Goal: Use online tool/utility: Utilize a website feature to perform a specific function

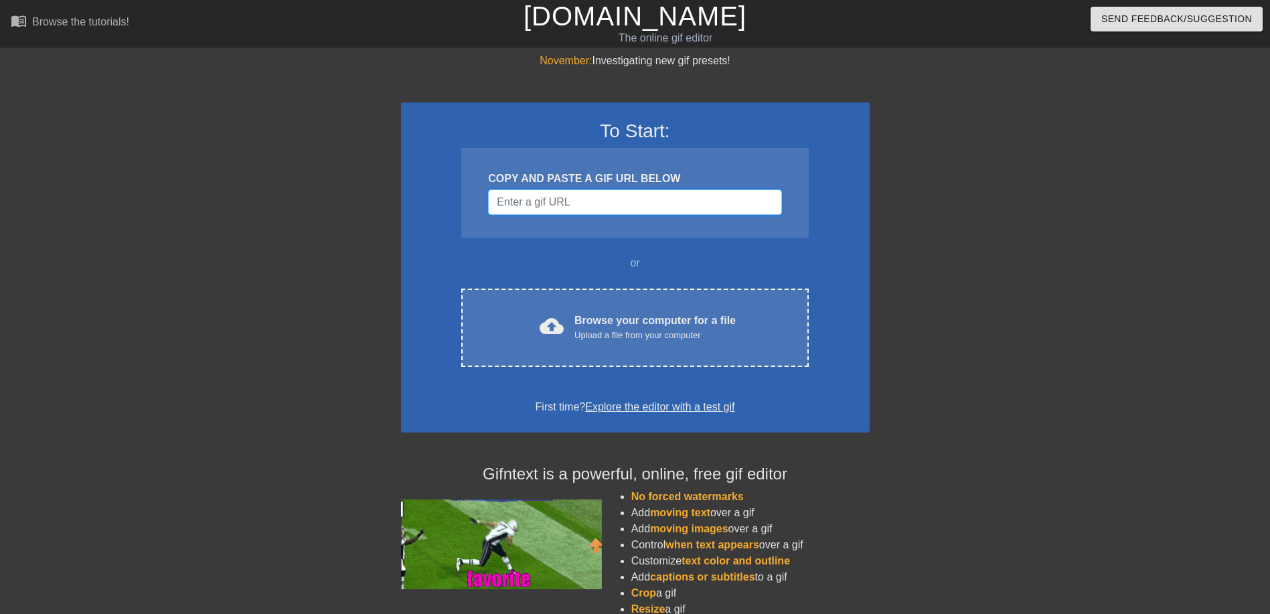
click at [564, 190] on input "Username" at bounding box center [634, 201] width 293 height 25
paste input "[URL][DOMAIN_NAME]"
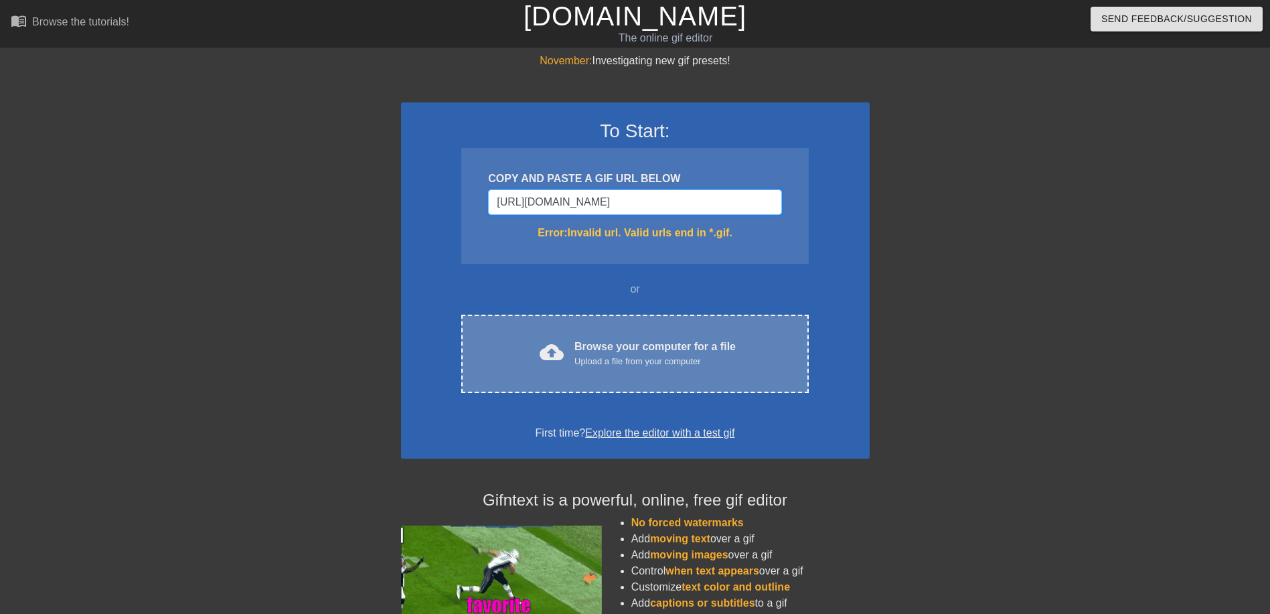
type input "[URL][DOMAIN_NAME]"
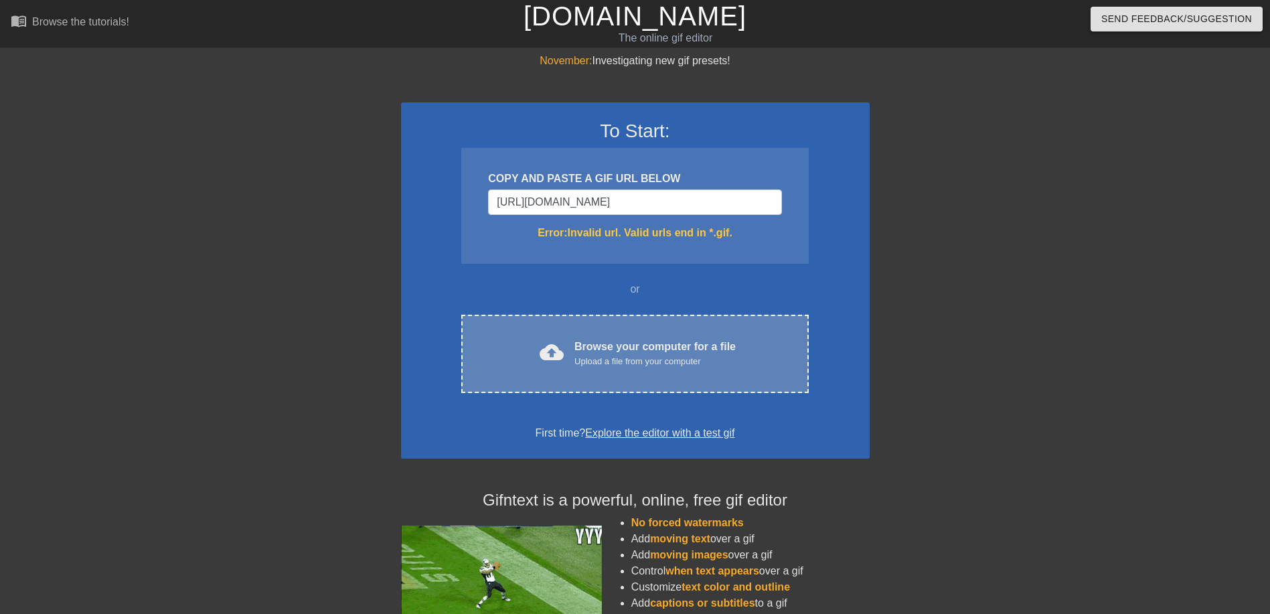
click at [601, 344] on div "Browse your computer for a file Upload a file from your computer" at bounding box center [654, 353] width 161 height 29
click at [631, 367] on div "Upload a file from your computer" at bounding box center [654, 361] width 161 height 13
click at [655, 378] on div "cloud_upload Browse your computer for a file Upload a file from your computer C…" at bounding box center [634, 354] width 347 height 78
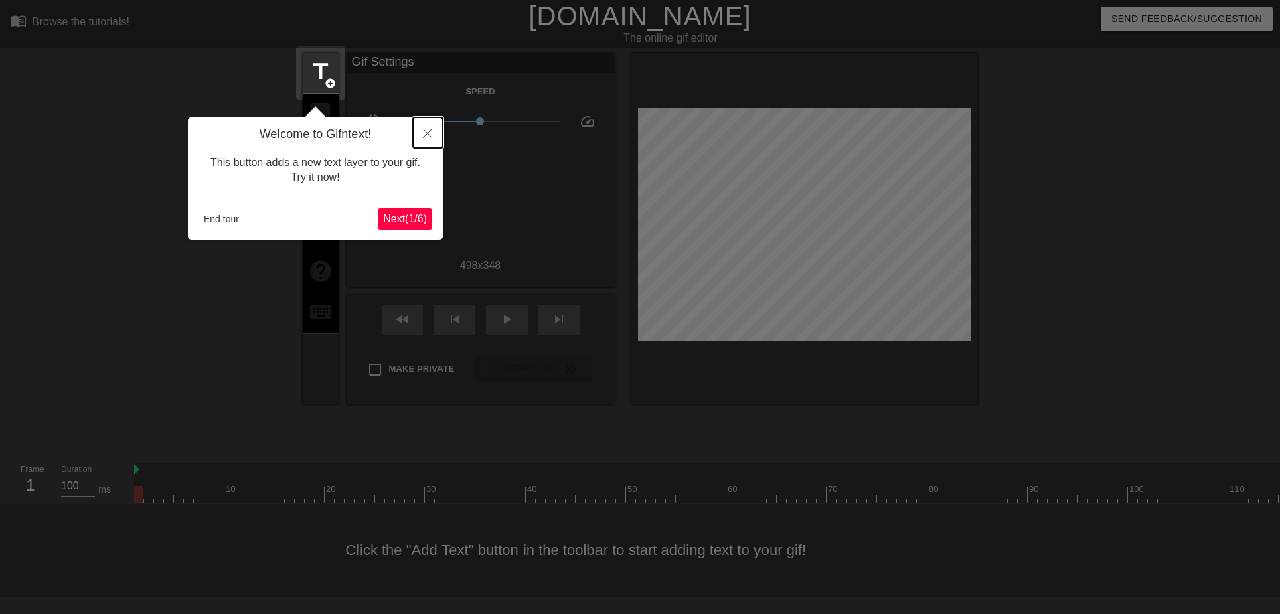
click at [424, 129] on icon "Close" at bounding box center [427, 133] width 9 height 9
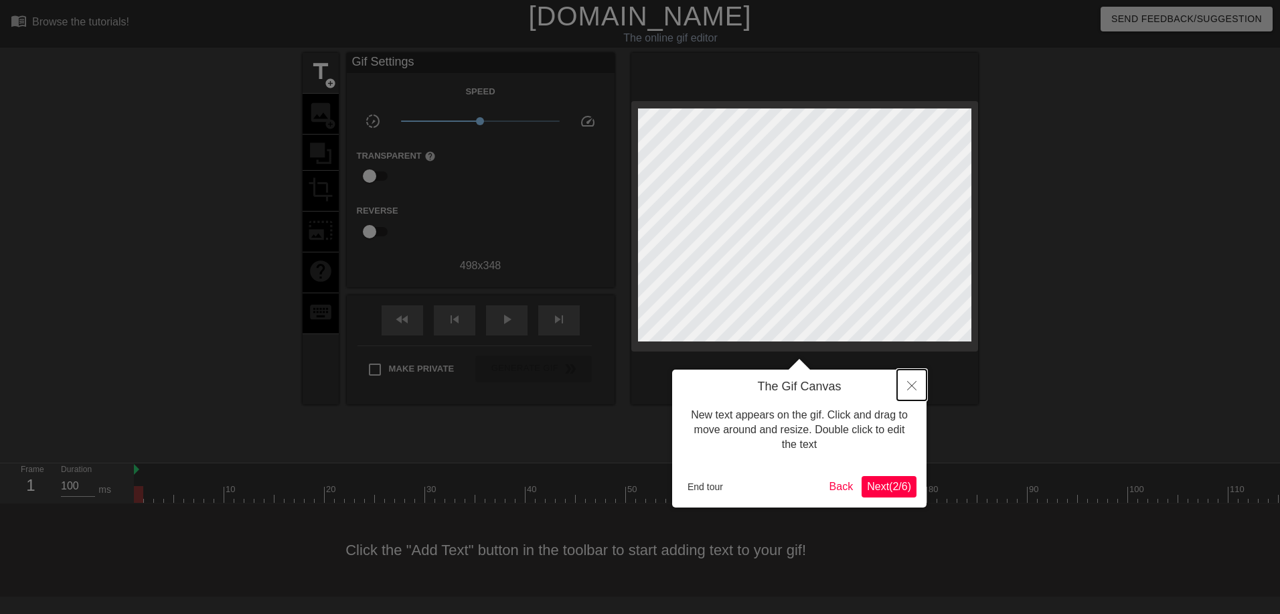
click at [905, 386] on button "Close" at bounding box center [911, 385] width 29 height 31
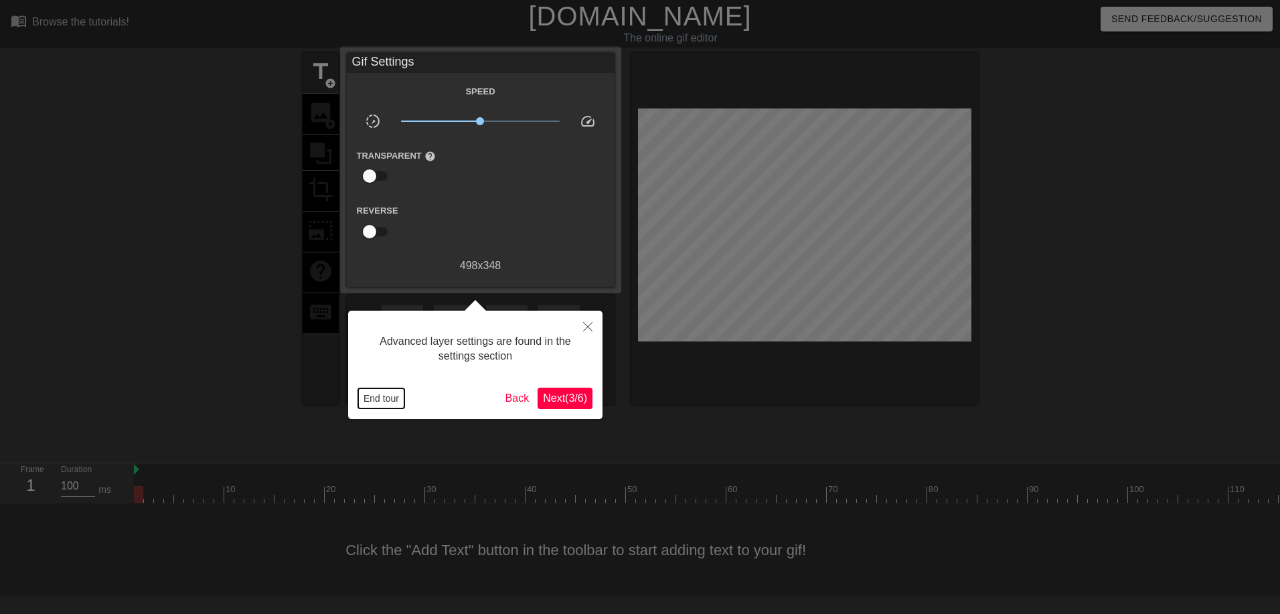
click at [404, 407] on button "End tour" at bounding box center [381, 398] width 46 height 20
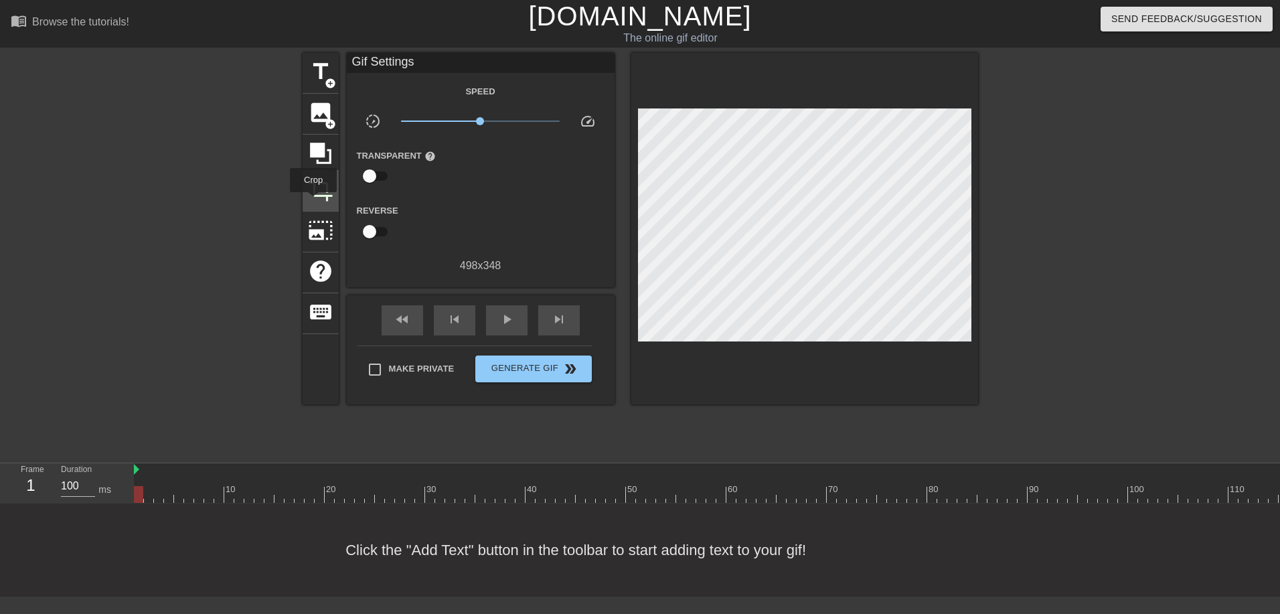
click at [313, 202] on div "crop" at bounding box center [321, 191] width 36 height 41
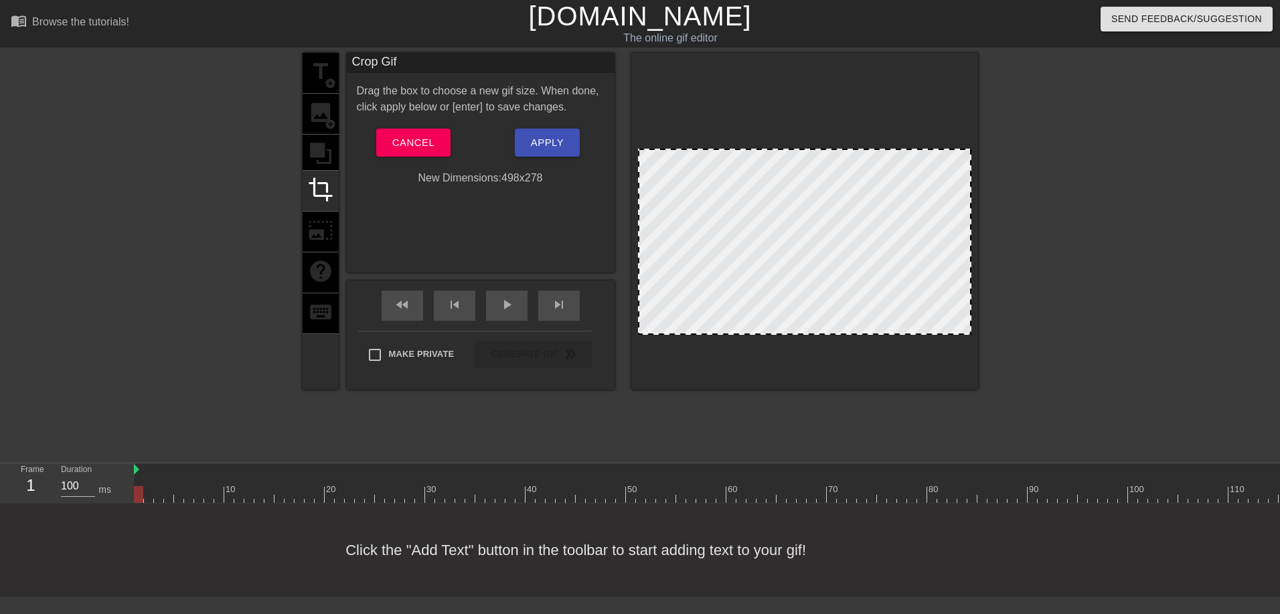
drag, startPoint x: 805, startPoint y: 104, endPoint x: 806, endPoint y: 151, distance: 46.9
click at [524, 138] on button "Apply" at bounding box center [547, 143] width 65 height 28
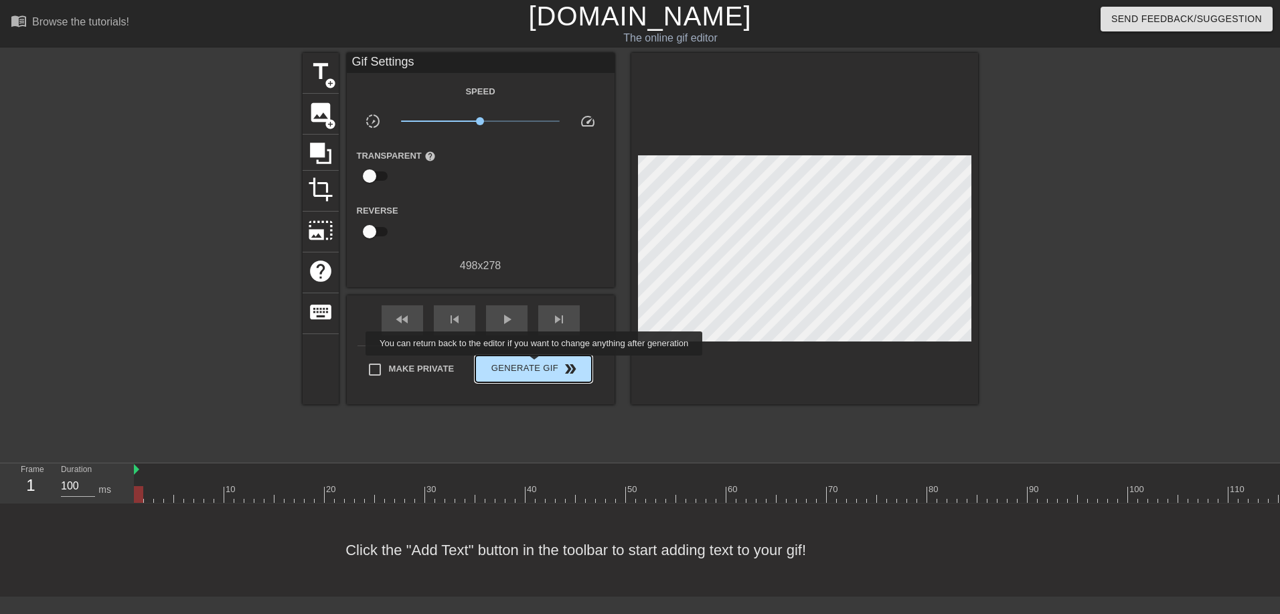
click at [536, 365] on span "Generate Gif double_arrow" at bounding box center [533, 369] width 105 height 16
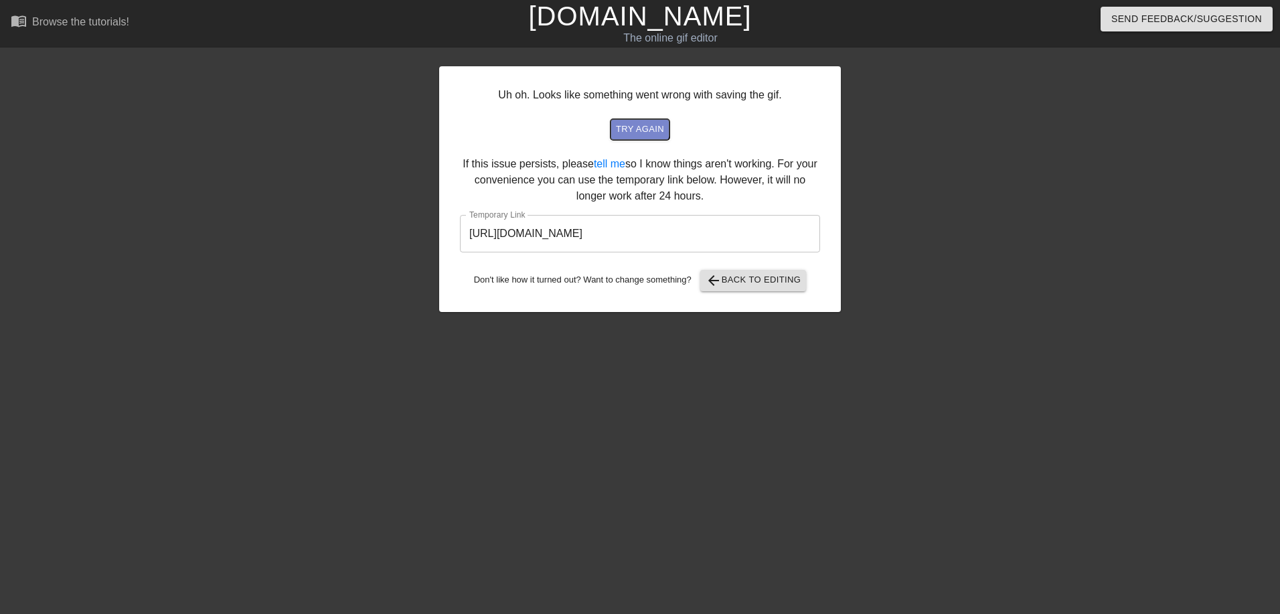
click at [640, 123] on span "try again" at bounding box center [640, 129] width 48 height 15
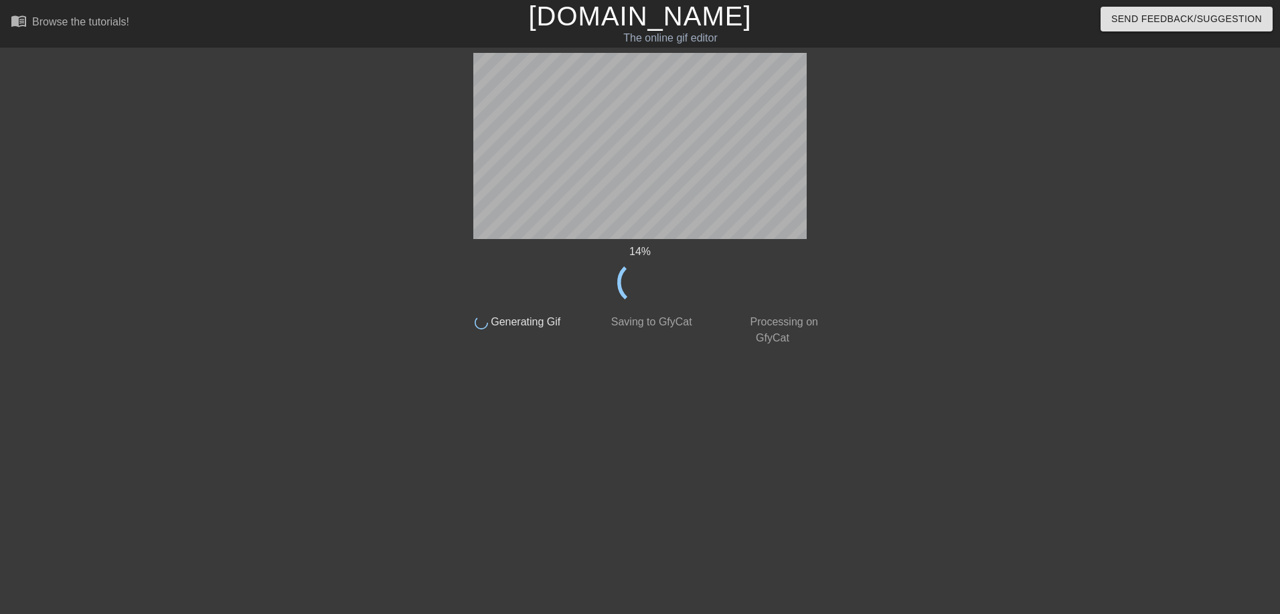
click at [1150, 315] on div "14 % done Generating Gif done Saving to GfyCat done Processing on GfyCat title …" at bounding box center [640, 254] width 1280 height 402
click at [1198, 313] on div "91 % done Generating Gif done Saving to GfyCat done Processing on GfyCat title …" at bounding box center [640, 254] width 1280 height 402
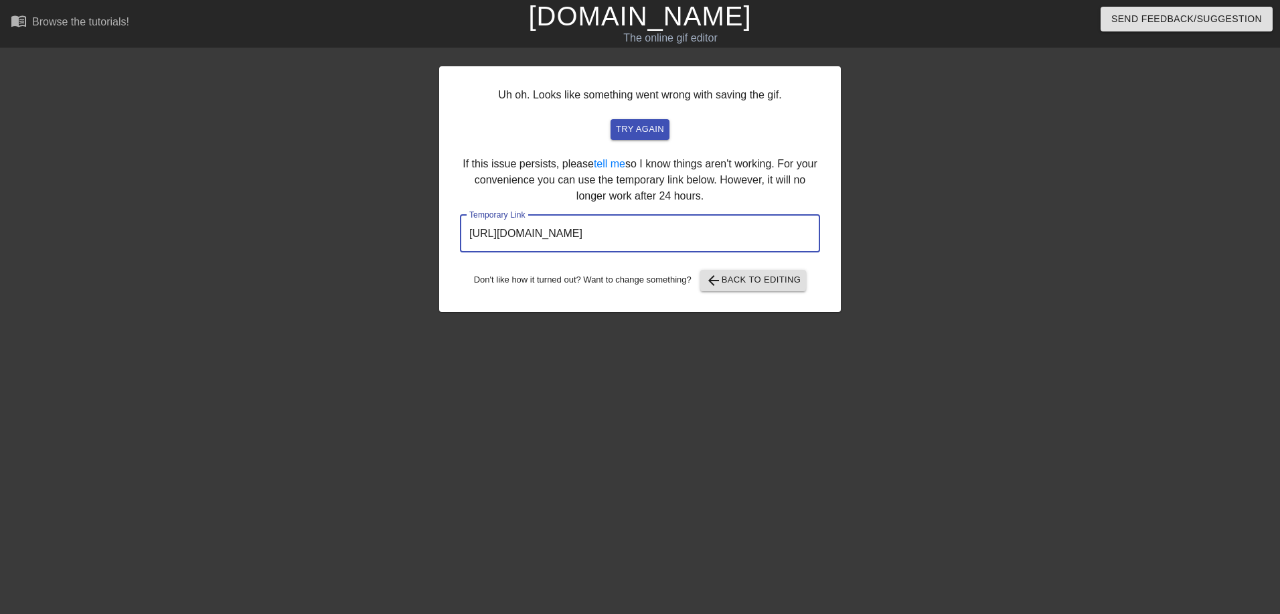
click at [775, 242] on input "[URL][DOMAIN_NAME]" at bounding box center [640, 233] width 360 height 37
click at [774, 241] on input "[URL][DOMAIN_NAME]" at bounding box center [640, 233] width 360 height 37
